Goal: Transaction & Acquisition: Purchase product/service

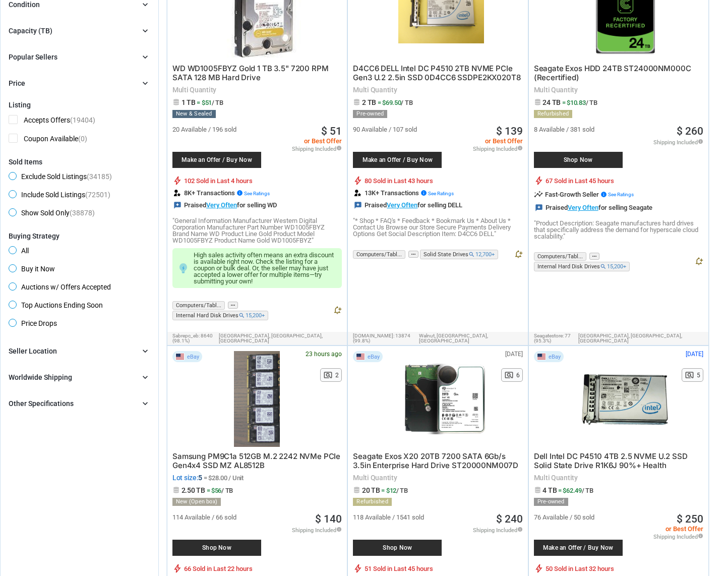
scroll to position [154, 0]
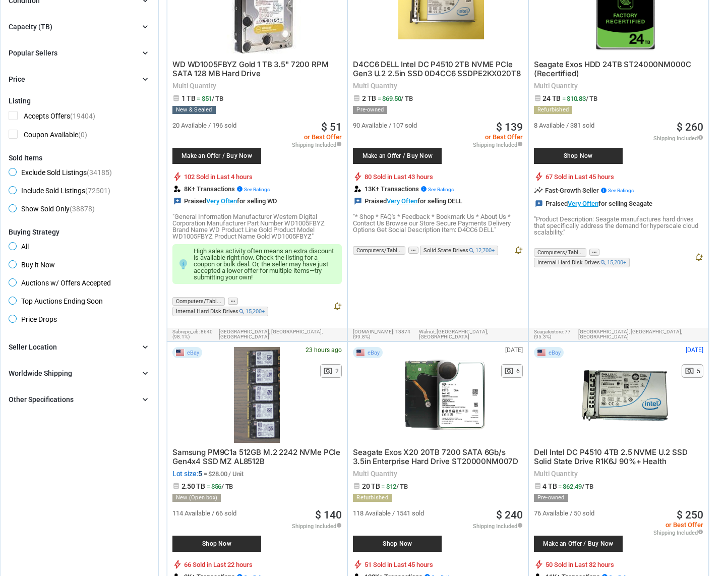
click at [108, 374] on div "Worldwide Shipping chevron_right" at bounding box center [80, 373] width 142 height 12
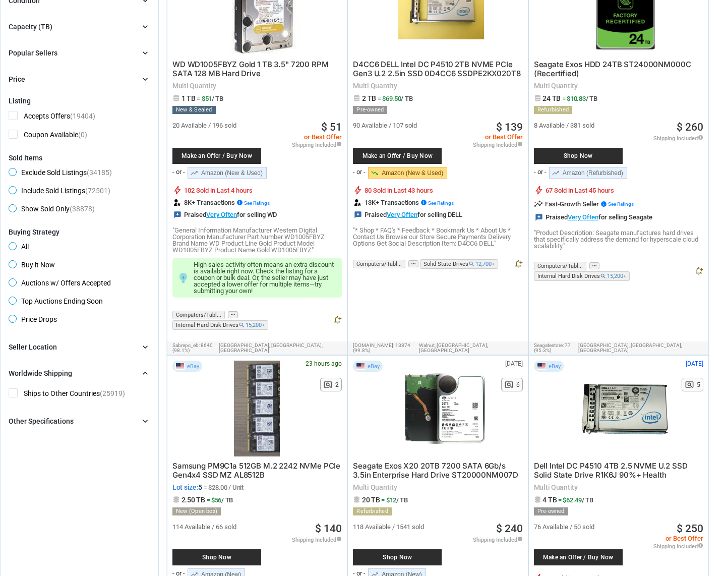
click at [122, 353] on div "Brand chevron_right search Select All | Clear All Filters Model chevron_right s…" at bounding box center [80, 384] width 142 height 86
click at [146, 346] on icon "chevron_right" at bounding box center [145, 347] width 10 height 10
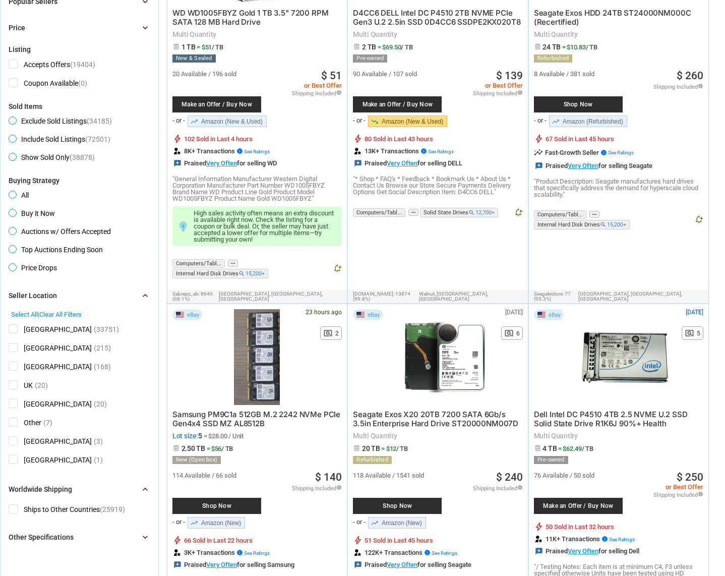
scroll to position [0, 0]
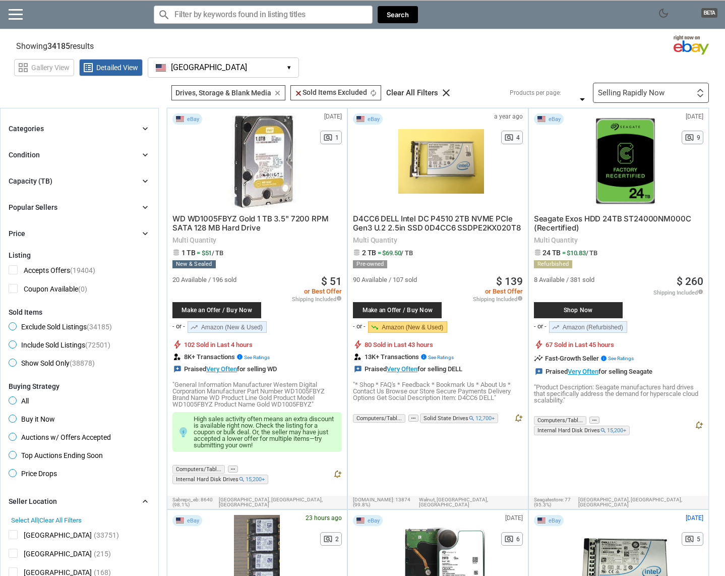
click at [129, 179] on div "Capacity (TB) chevron_right" at bounding box center [80, 181] width 142 height 12
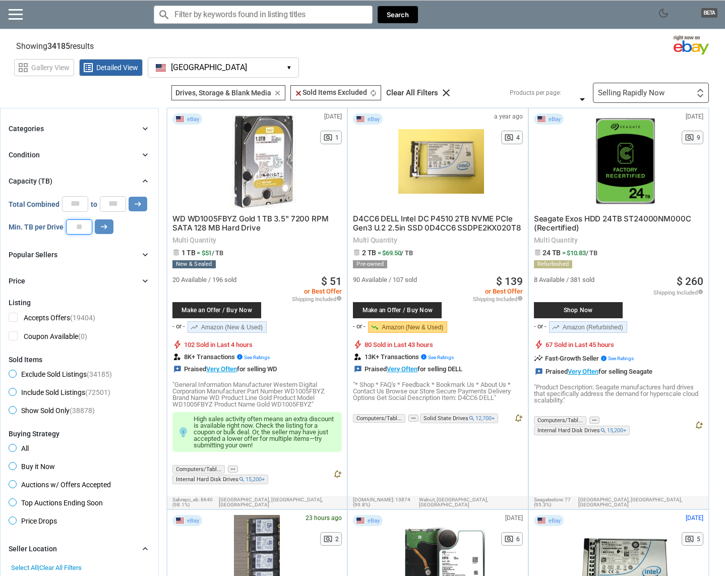
click at [75, 226] on input "number" at bounding box center [79, 226] width 26 height 15
type input "**"
click at [129, 197] on button "arrow_right_alt" at bounding box center [138, 204] width 19 height 15
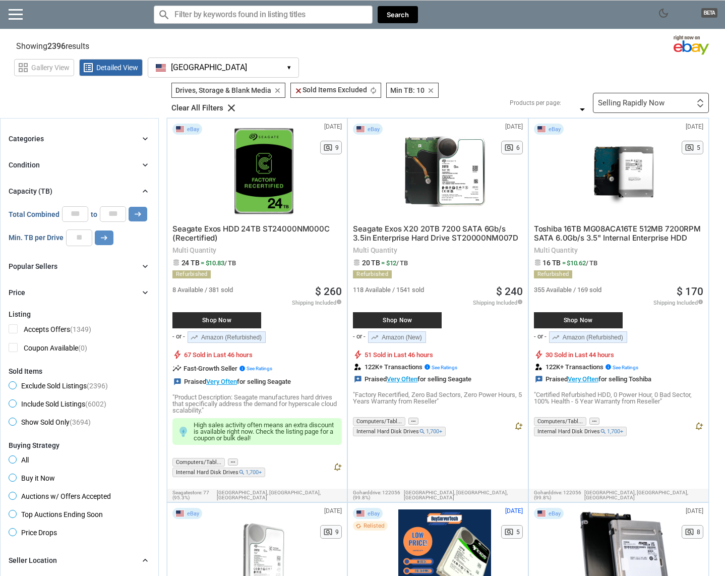
click at [143, 296] on icon "chevron_right" at bounding box center [145, 292] width 10 height 10
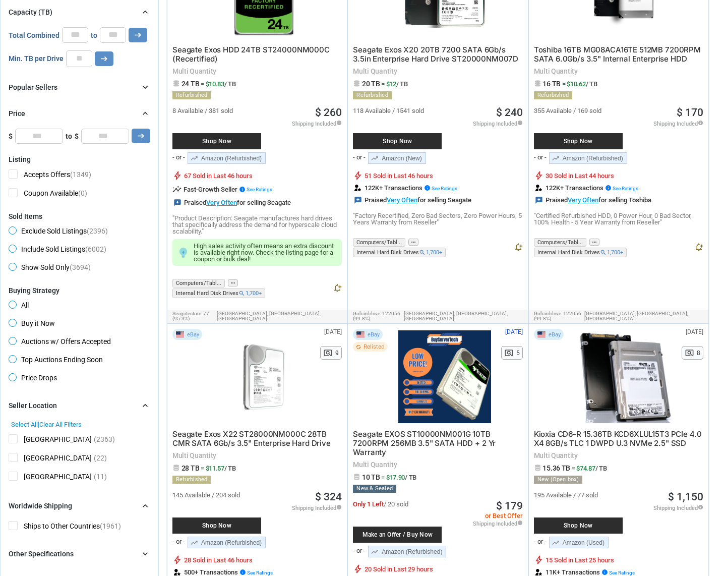
scroll to position [154, 0]
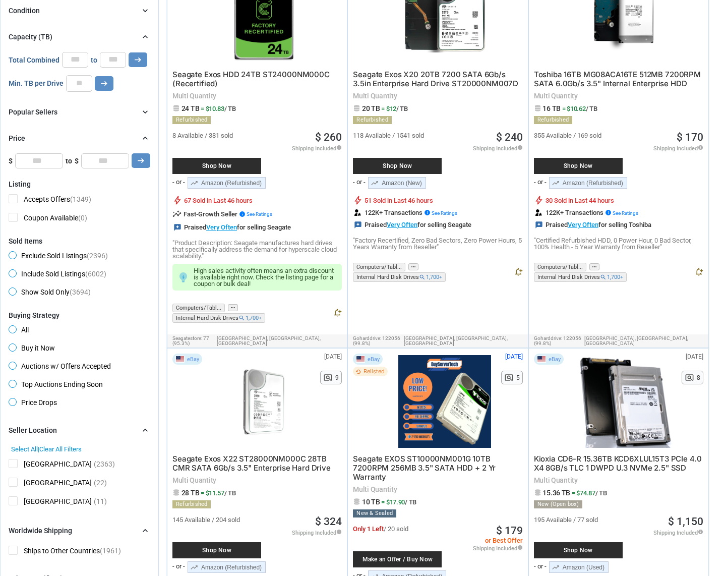
click at [257, 75] on span "Seagate Exos HDD 24TB ST24000NM000C (Recertified)" at bounding box center [250, 79] width 157 height 19
